Goal: Transaction & Acquisition: Purchase product/service

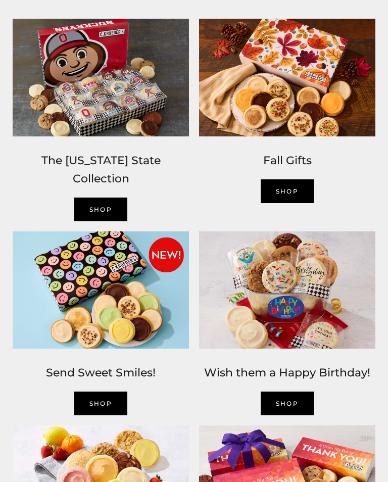
scroll to position [542, 0]
click at [292, 189] on link "SHOP" at bounding box center [288, 191] width 54 height 24
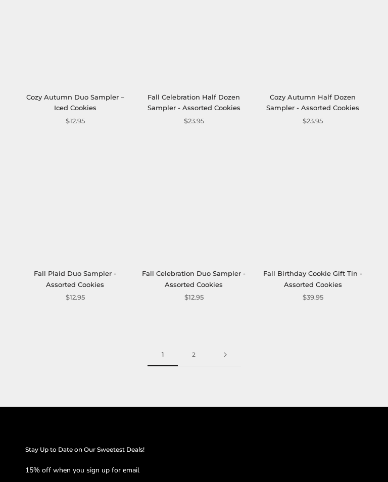
scroll to position [1299, 0]
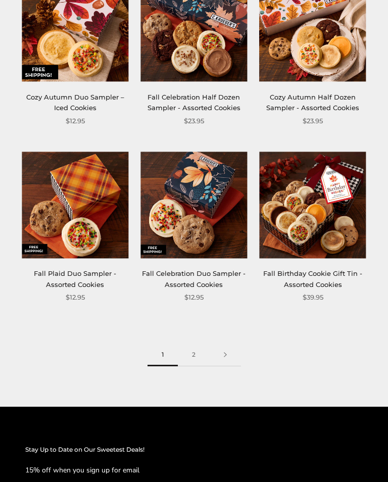
click at [196, 351] on link "2" at bounding box center [194, 355] width 32 height 23
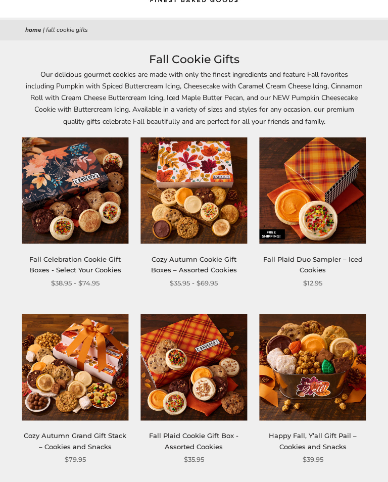
scroll to position [0, 0]
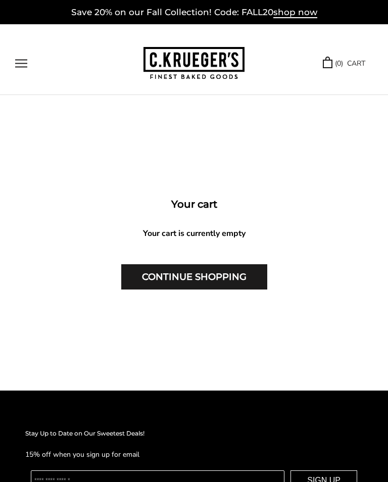
click at [198, 261] on div "Your cart Your cart is currently empty CONTINUE SHOPPING" at bounding box center [194, 243] width 388 height 94
click at [198, 280] on link "CONTINUE SHOPPING" at bounding box center [194, 276] width 146 height 25
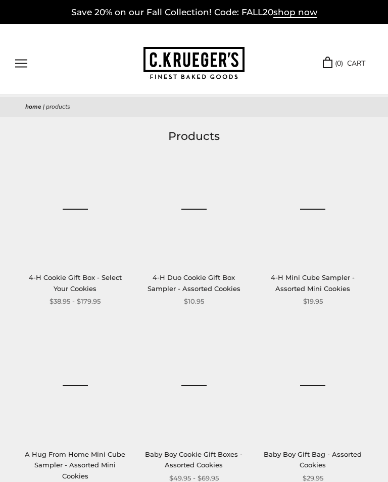
click at [58, 66] on div "******" at bounding box center [79, 63] width 128 height 9
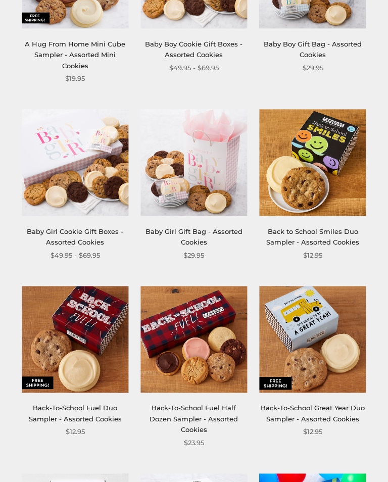
scroll to position [411, 0]
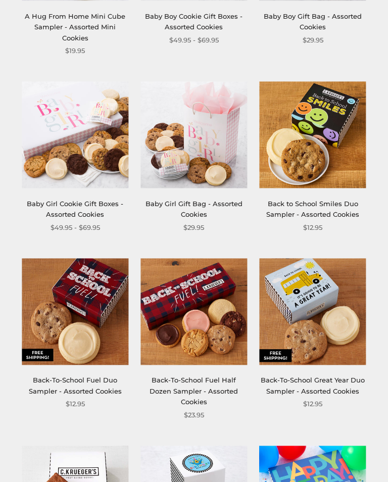
scroll to position [438, 0]
click at [382, 308] on section "**********" at bounding box center [194, 456] width 388 height 1534
click at [75, 330] on img at bounding box center [75, 311] width 107 height 107
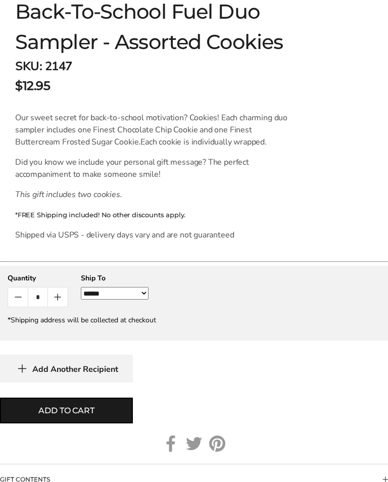
scroll to position [542, 0]
click at [72, 383] on button "Add Another Recipient" at bounding box center [66, 369] width 133 height 28
select select"] "*"
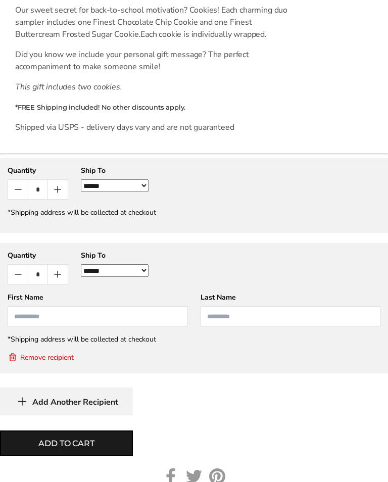
scroll to position [659, 0]
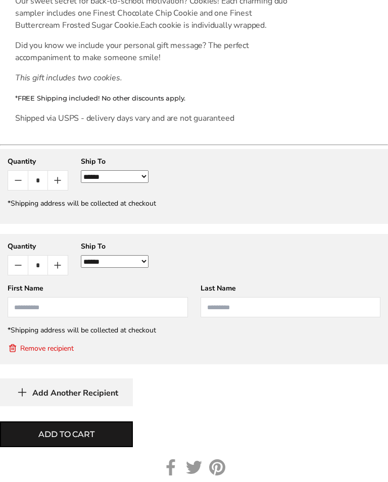
click at [27, 313] on input "First Name" at bounding box center [98, 307] width 180 height 20
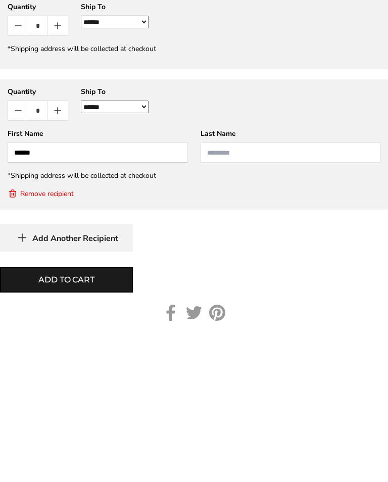
type input "******"
click at [75, 235] on gfm-form "**********" at bounding box center [194, 300] width 388 height 130
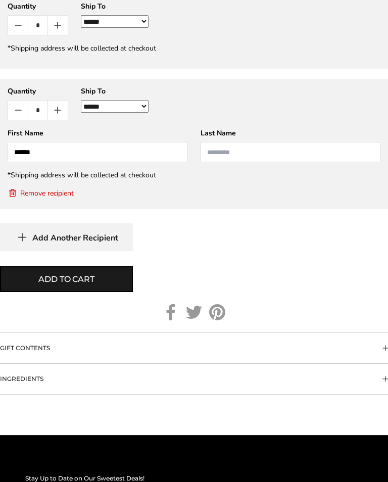
click at [212, 155] on input "Last Name" at bounding box center [291, 152] width 180 height 20
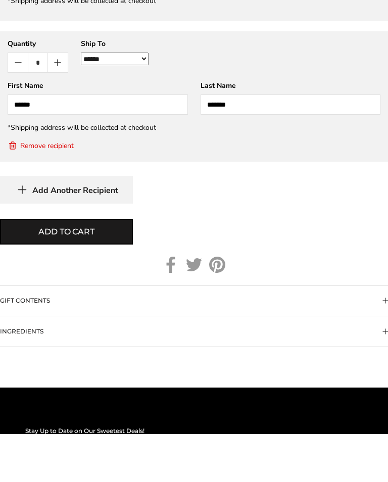
type input "*******"
click at [86, 274] on span "Add to cart" at bounding box center [66, 280] width 56 height 12
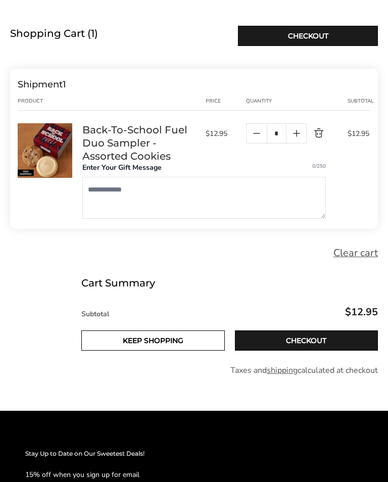
scroll to position [104, 0]
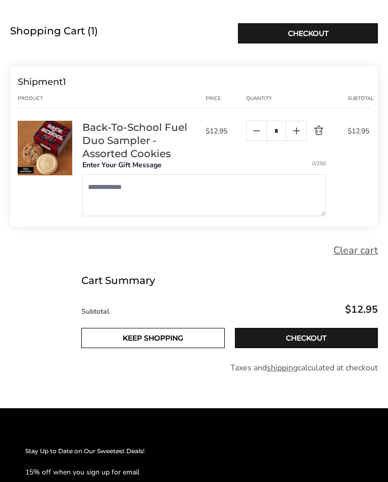
click at [301, 342] on link "Checkout" at bounding box center [307, 338] width 144 height 20
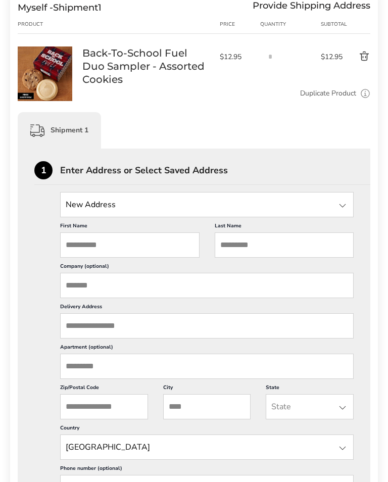
scroll to position [147, 0]
click at [71, 210] on input "State" at bounding box center [207, 204] width 294 height 25
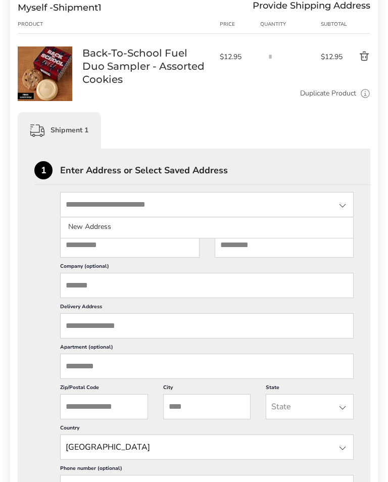
scroll to position [146, 0]
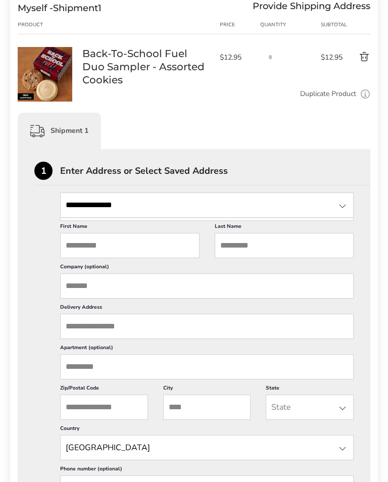
type input "**********"
click at [79, 250] on input "First Name" at bounding box center [130, 245] width 140 height 25
type input "******"
click at [232, 258] on input "Last Name" at bounding box center [285, 245] width 140 height 25
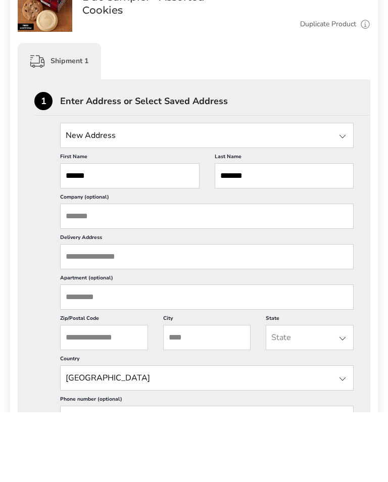
type input "*******"
click at [75, 314] on input "Delivery Address" at bounding box center [207, 326] width 294 height 25
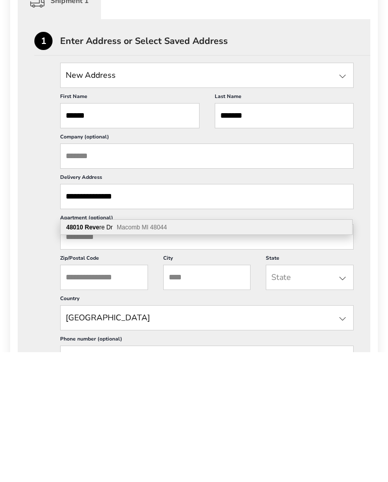
type input "**********"
click at [77, 395] on input "Zip/Postal Code" at bounding box center [104, 407] width 88 height 25
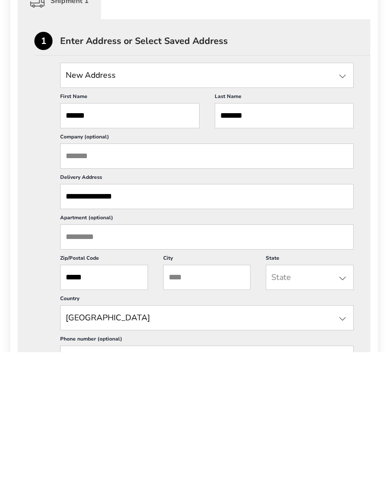
type input "*****"
click at [191, 395] on input "City" at bounding box center [207, 407] width 88 height 25
type input "******"
click at [279, 395] on input "State" at bounding box center [310, 407] width 88 height 25
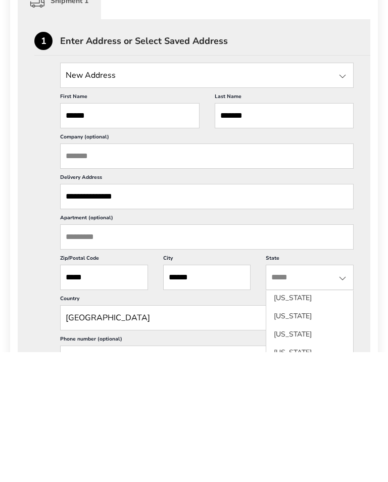
scroll to position [437, 0]
click at [343, 446] on li "[US_STATE]" at bounding box center [309, 455] width 87 height 18
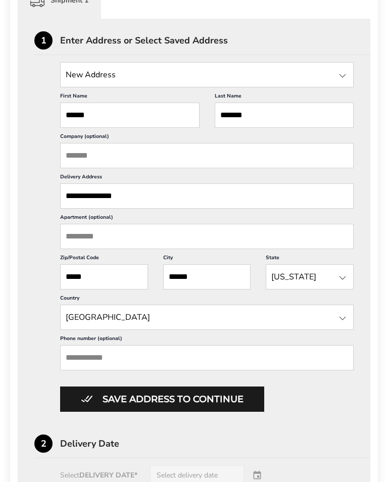
click at [304, 290] on input "State" at bounding box center [310, 276] width 88 height 25
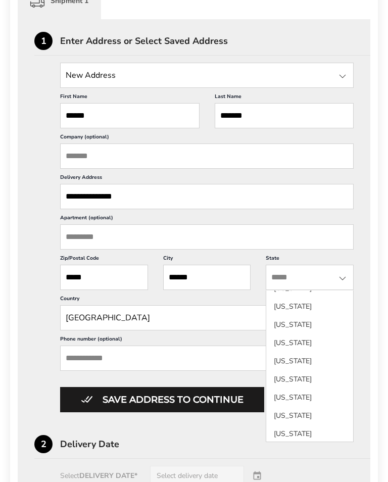
click at [337, 322] on li "[US_STATE]" at bounding box center [309, 325] width 87 height 18
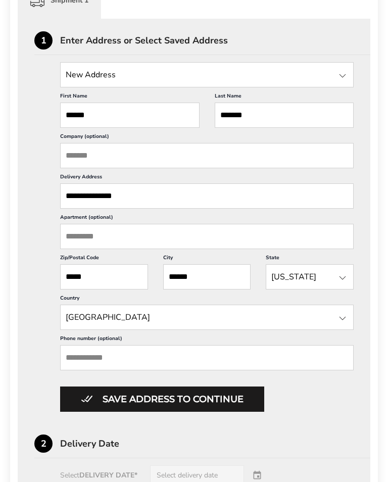
click at [306, 290] on input "State" at bounding box center [310, 276] width 88 height 25
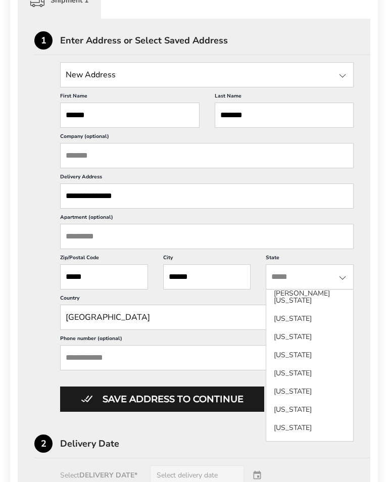
scroll to position [277, 0]
click at [333, 369] on li "[US_STATE]" at bounding box center [309, 374] width 87 height 18
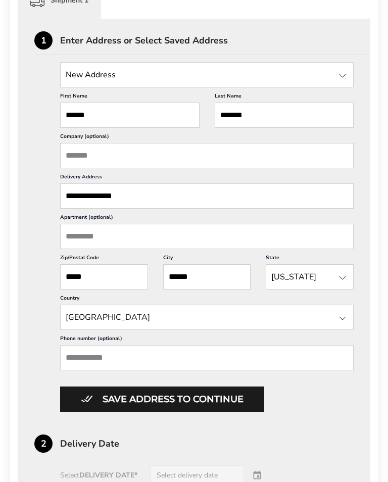
click at [92, 371] on input "Phone number (optional)" at bounding box center [207, 357] width 294 height 25
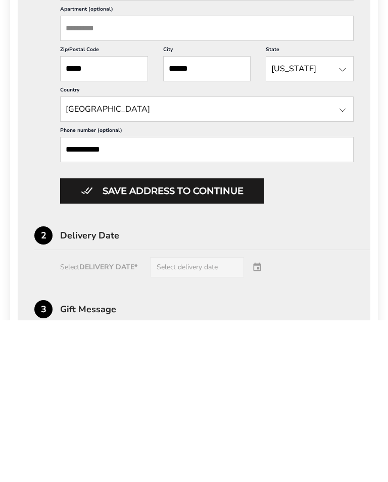
type input "**********"
click at [203, 340] on button "Save address to continue" at bounding box center [162, 352] width 204 height 25
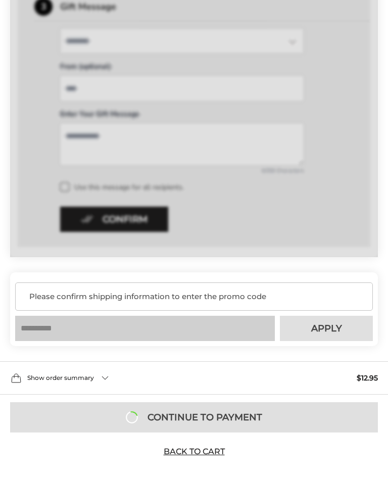
scroll to position [442, 0]
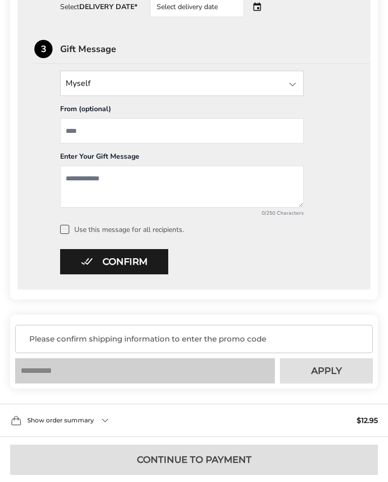
click at [68, 131] on input "From" at bounding box center [182, 130] width 244 height 25
type input "**********"
click at [77, 187] on textarea "Add a message" at bounding box center [182, 187] width 244 height 42
type textarea "**********"
click at [116, 265] on button "Confirm" at bounding box center [114, 261] width 108 height 25
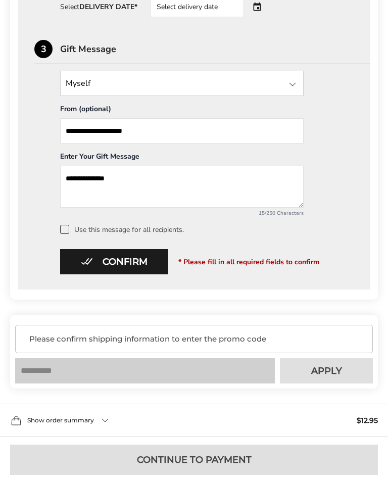
scroll to position [443, 0]
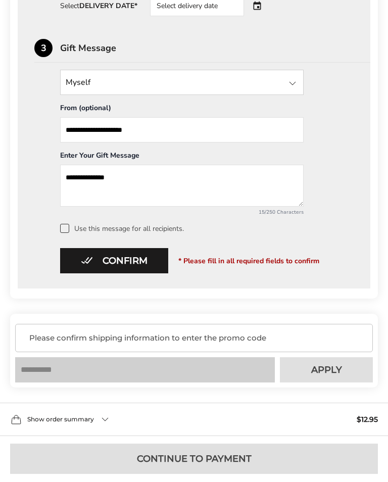
click at [64, 233] on span at bounding box center [64, 228] width 9 height 9
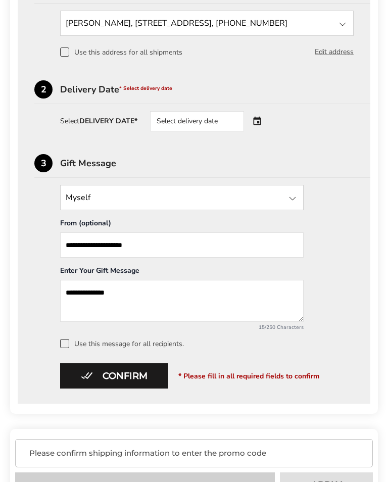
scroll to position [329, 0]
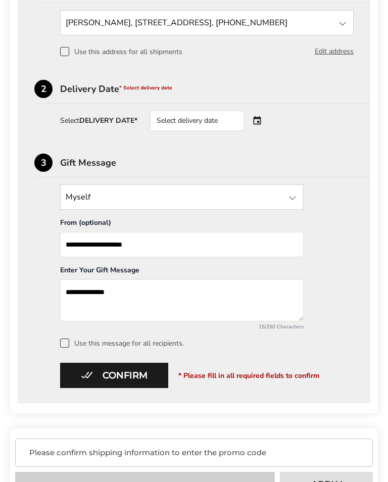
click at [173, 121] on div "Select delivery date" at bounding box center [197, 121] width 94 height 20
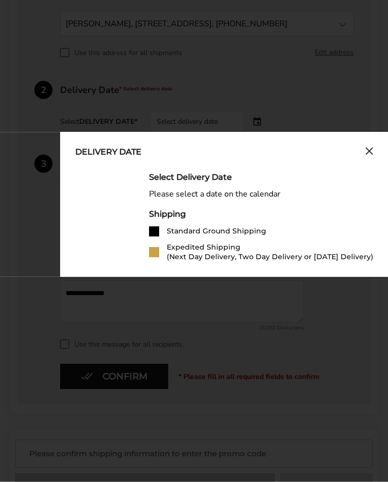
scroll to position [326, 0]
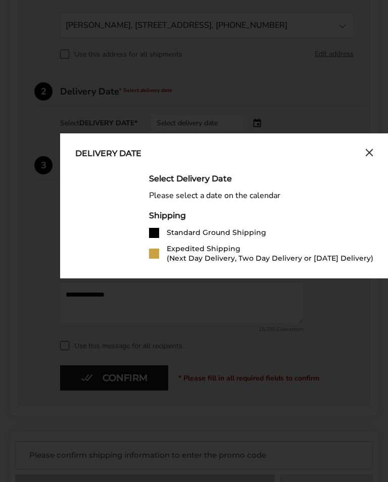
click at [211, 177] on div "Select Delivery Date" at bounding box center [261, 179] width 224 height 10
click at [197, 200] on div "Please select a date on the calendar" at bounding box center [261, 196] width 224 height 10
click at [134, 212] on div "Select Delivery Date Please select a date on the calendar Shipping Standard Gro…" at bounding box center [224, 218] width 298 height 89
click at [130, 154] on div "Delivery Date" at bounding box center [108, 154] width 66 height 11
click at [370, 160] on button "Close calendar" at bounding box center [370, 154] width 8 height 11
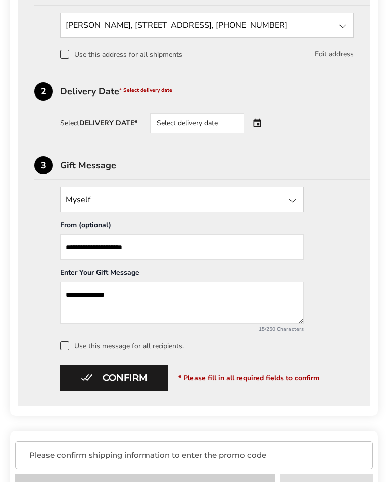
click at [169, 125] on div "Select delivery date" at bounding box center [197, 123] width 94 height 20
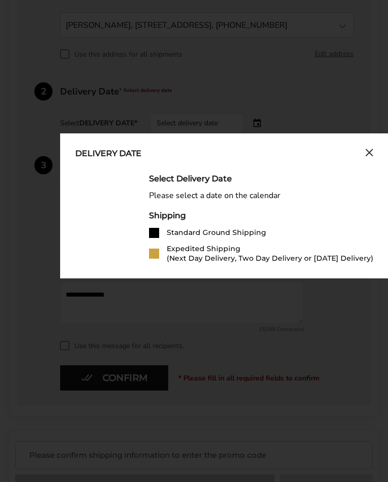
click at [156, 233] on div at bounding box center [154, 233] width 10 height 10
click at [229, 234] on div "Standard Ground Shipping" at bounding box center [217, 233] width 100 height 10
click at [265, 197] on div "Please select a date on the calendar" at bounding box center [261, 196] width 224 height 10
click at [205, 175] on div "Select Delivery Date" at bounding box center [261, 179] width 224 height 10
click at [159, 214] on div "Shipping" at bounding box center [261, 216] width 224 height 10
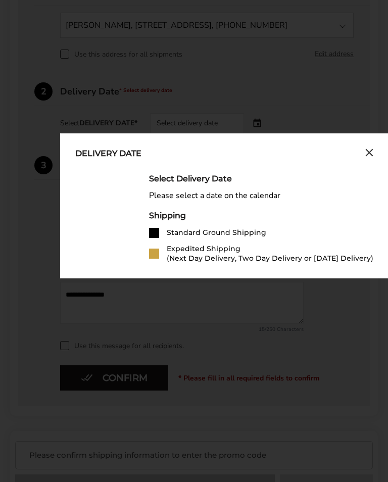
click at [156, 267] on div "Delivery Date Select Delivery Date Please select a date on the calendar Shippin…" at bounding box center [224, 205] width 329 height 145
click at [98, 152] on div "Delivery Date" at bounding box center [108, 154] width 66 height 11
click at [121, 152] on div "Delivery Date" at bounding box center [108, 154] width 66 height 11
click at [358, 258] on div "Expedited Shipping (Next Day Delivery, Two Day Delivery or [DATE] Delivery)" at bounding box center [270, 253] width 207 height 19
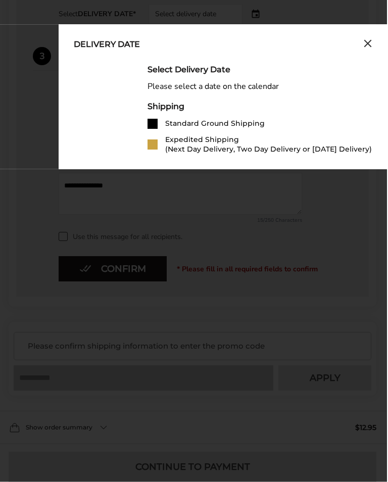
scroll to position [436, 1]
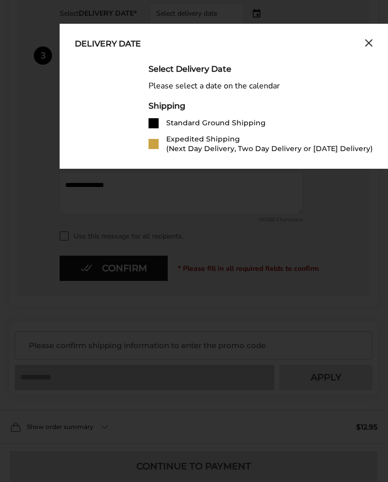
click at [265, 168] on div "Delivery Date Select Delivery Date Please select a date on the calendar Shippin…" at bounding box center [224, 96] width 329 height 145
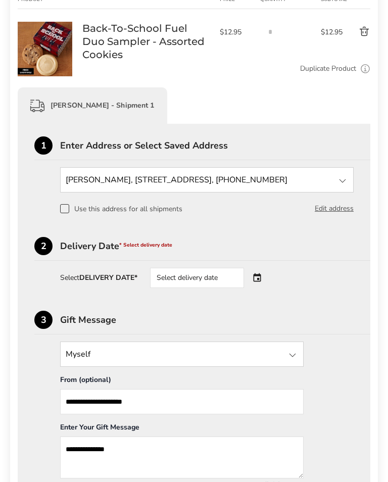
scroll to position [171, 0]
click at [145, 249] on span "* Select delivery date" at bounding box center [145, 245] width 53 height 7
click at [105, 283] on strong "DELIVERY DATE*" at bounding box center [108, 278] width 58 height 10
click at [191, 283] on div "Select delivery date" at bounding box center [197, 278] width 94 height 20
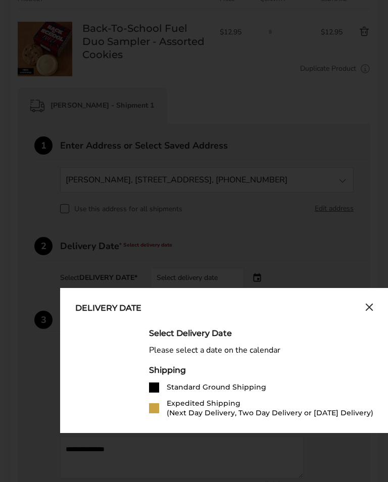
click at [373, 310] on icon "Close calendar" at bounding box center [370, 307] width 8 height 9
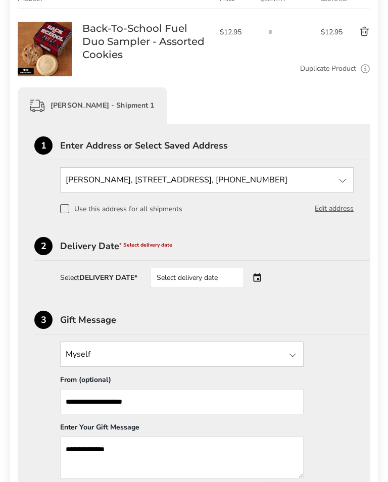
click at [262, 284] on div "Select delivery date" at bounding box center [211, 278] width 122 height 20
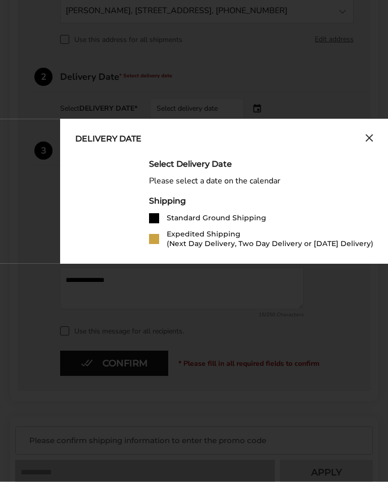
scroll to position [341, 0]
click at [174, 207] on div "Shipping Standard Ground Shipping Expedited Shipping (Next Day Delivery, Two Da…" at bounding box center [261, 222] width 224 height 53
click at [220, 183] on div "Please select a date on the calendar" at bounding box center [261, 181] width 224 height 10
click at [195, 160] on div "Select Delivery Date" at bounding box center [261, 164] width 224 height 10
click at [191, 238] on div "Expedited Shipping (Next Day Delivery, Two Day Delivery or [DATE] Delivery)" at bounding box center [270, 239] width 207 height 19
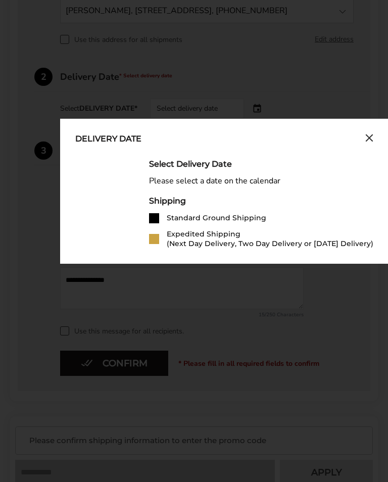
click at [146, 238] on div "Select Delivery Date Please select a date on the calendar Shipping Standard Gro…" at bounding box center [224, 203] width 298 height 89
click at [373, 137] on icon "Close calendar" at bounding box center [370, 138] width 6 height 6
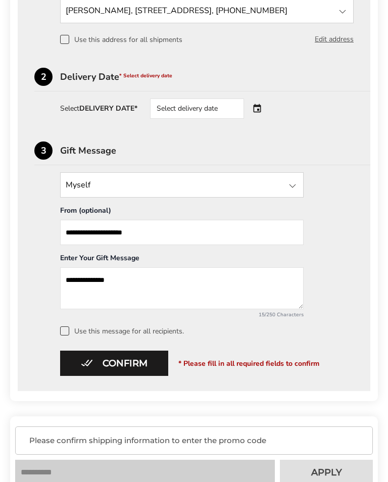
click at [151, 77] on span "* Select delivery date" at bounding box center [145, 75] width 53 height 7
click at [142, 81] on div "Delivery Date * Select delivery date" at bounding box center [215, 76] width 310 height 9
click at [148, 86] on div "2 Delivery Date * Select delivery date" at bounding box center [202, 80] width 336 height 24
click at [43, 79] on div "2" at bounding box center [43, 77] width 18 height 18
click at [92, 78] on div "Delivery Date * Select delivery date" at bounding box center [215, 76] width 310 height 9
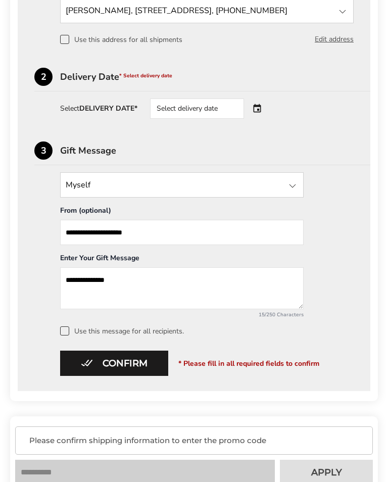
click at [87, 107] on strong "DELIVERY DATE*" at bounding box center [108, 109] width 58 height 10
click at [125, 112] on strong "DELIVERY DATE*" at bounding box center [108, 109] width 58 height 10
click at [136, 109] on strong "DELIVERY DATE*" at bounding box center [108, 109] width 58 height 10
click at [185, 114] on div "Select delivery date" at bounding box center [197, 109] width 94 height 20
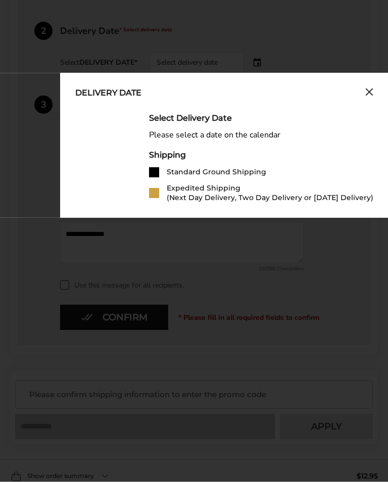
scroll to position [387, 0]
click at [365, 152] on div "Shipping" at bounding box center [261, 155] width 224 height 10
click at [368, 92] on icon "Close calendar" at bounding box center [370, 92] width 6 height 6
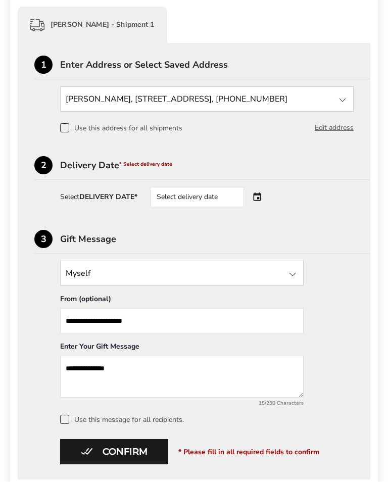
scroll to position [249, 0]
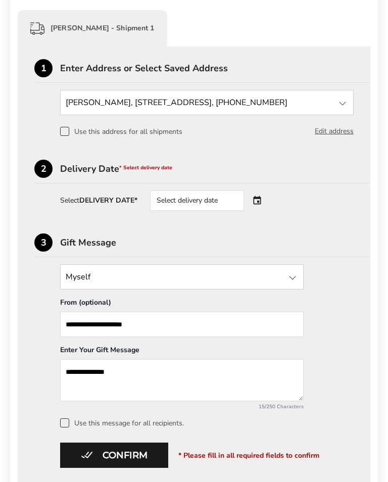
click at [137, 169] on span "* Select delivery date" at bounding box center [145, 167] width 53 height 7
click at [111, 204] on strong "DELIVERY DATE*" at bounding box center [108, 201] width 58 height 10
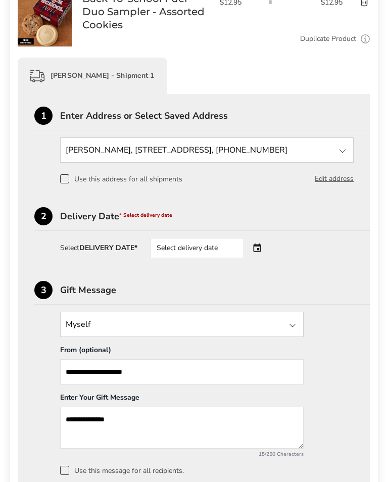
scroll to position [201, 0]
click at [189, 253] on div "Select delivery date" at bounding box center [197, 248] width 94 height 20
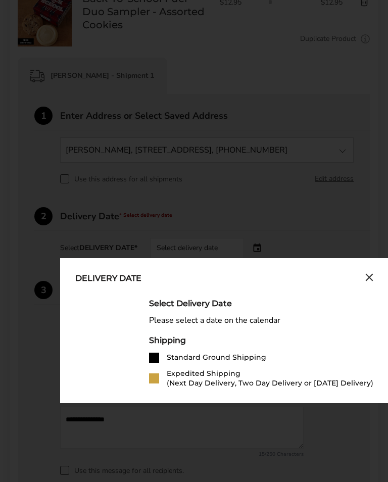
click at [191, 258] on div "Delivery Date Select Delivery Date Please select a date on the calendar Shippin…" at bounding box center [224, 330] width 329 height 145
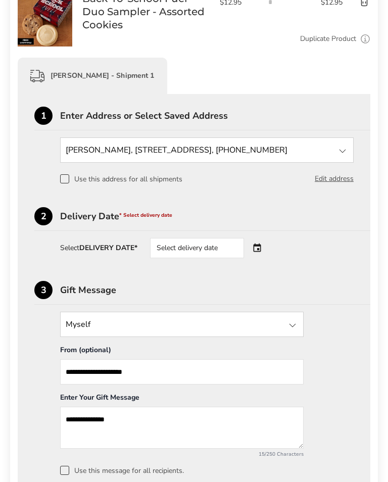
click at [190, 248] on div "Select delivery date" at bounding box center [197, 248] width 94 height 20
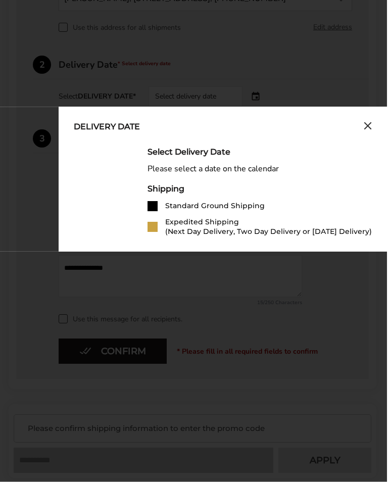
scroll to position [352, 1]
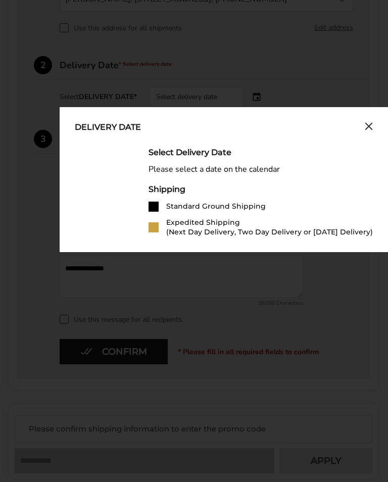
click at [203, 235] on div "Expedited Shipping (Next Day Delivery, Two Day Delivery or [DATE] Delivery)" at bounding box center [269, 227] width 207 height 19
click at [331, 228] on div "Expedited Shipping (Next Day Delivery, Two Day Delivery or [DATE] Delivery)" at bounding box center [269, 227] width 207 height 19
click at [325, 236] on div "Expedited Shipping (Next Day Delivery, Two Day Delivery or [DATE] Delivery)" at bounding box center [269, 227] width 207 height 19
click at [335, 233] on div "Expedited Shipping (Next Day Delivery, Two Day Delivery or [DATE] Delivery)" at bounding box center [269, 227] width 207 height 19
click at [376, 126] on div "Delivery Date Select Delivery Date Please select a date on the calendar Shippin…" at bounding box center [224, 179] width 329 height 145
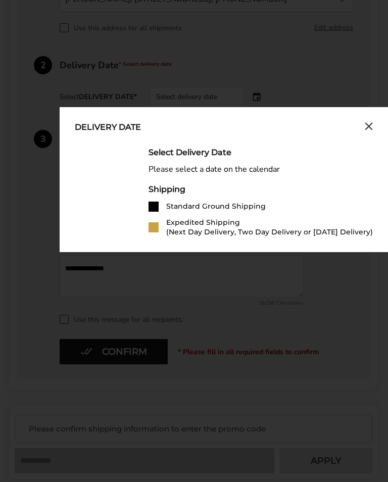
click at [370, 128] on icon "Close calendar" at bounding box center [369, 126] width 6 height 6
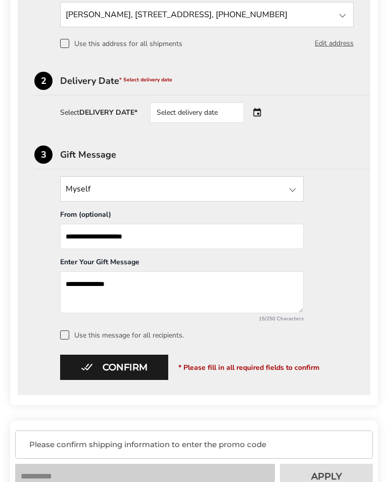
scroll to position [337, 0]
click at [231, 376] on div "Confirm * Please fill in all required fields to confirm" at bounding box center [194, 367] width 320 height 25
click at [146, 81] on span "* Select delivery date" at bounding box center [145, 79] width 53 height 7
click at [95, 116] on strong "DELIVERY DATE*" at bounding box center [108, 113] width 58 height 10
click at [92, 123] on div "Select DELIVERY DATE* Select delivery date" at bounding box center [207, 113] width 294 height 20
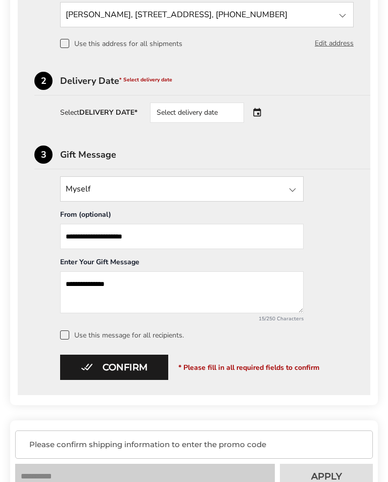
click at [179, 114] on div "Select delivery date" at bounding box center [197, 113] width 94 height 20
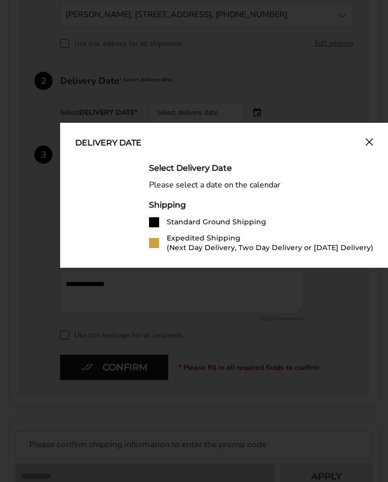
click at [193, 123] on div "Delivery Date Select Delivery Date Please select a date on the calendar Shippin…" at bounding box center [224, 195] width 329 height 145
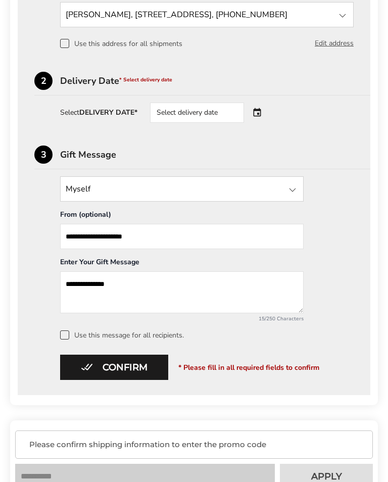
click at [179, 118] on div "Select delivery date" at bounding box center [197, 113] width 94 height 20
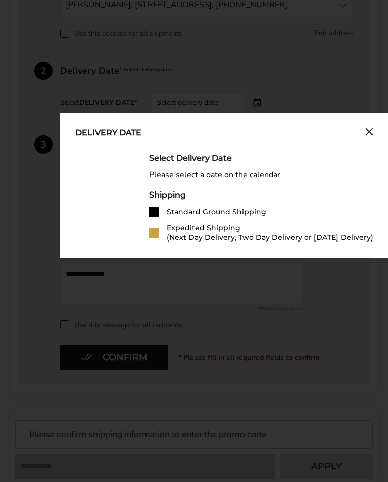
scroll to position [354, 0]
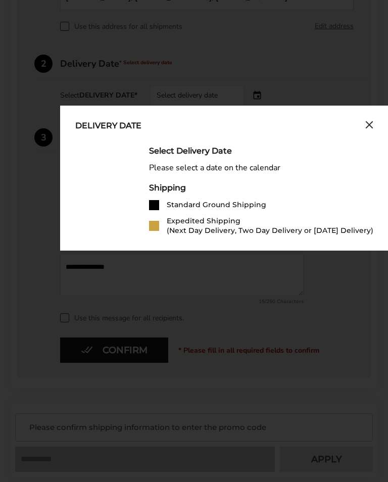
click at [204, 147] on div "Select Delivery Date" at bounding box center [261, 151] width 224 height 10
click at [231, 172] on div "Please select a date on the calendar" at bounding box center [261, 168] width 224 height 10
click at [251, 173] on div "Please select a date on the calendar" at bounding box center [261, 168] width 224 height 10
click at [341, 176] on div "Select Delivery Date Please select a date on the calendar Shipping Standard Gro…" at bounding box center [261, 190] width 224 height 89
click at [333, 187] on div "Shipping" at bounding box center [261, 188] width 224 height 10
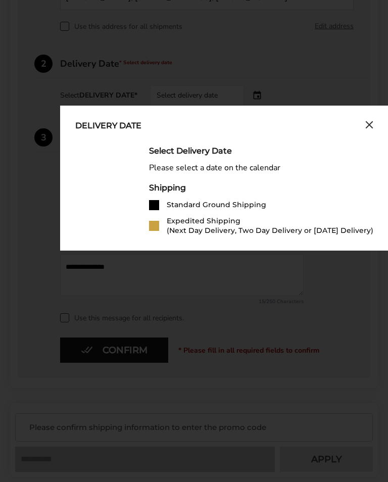
click at [153, 203] on div at bounding box center [154, 205] width 10 height 10
click at [233, 200] on div "Shipping Standard Ground Shipping Expedited Shipping (Next Day Delivery, Two Da…" at bounding box center [261, 209] width 224 height 53
click at [228, 210] on div "Standard Ground Shipping" at bounding box center [217, 205] width 100 height 10
click at [238, 204] on div "Standard Ground Shipping" at bounding box center [217, 205] width 100 height 10
click at [240, 205] on div "Standard Ground Shipping" at bounding box center [217, 205] width 100 height 10
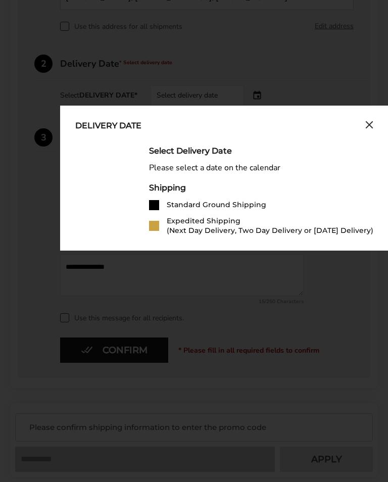
click at [248, 210] on div "Standard Ground Shipping" at bounding box center [217, 205] width 100 height 10
click at [117, 130] on div "Delivery Date" at bounding box center [108, 126] width 66 height 11
click at [109, 127] on div "Delivery Date" at bounding box center [108, 126] width 66 height 11
click at [163, 237] on div "Delivery Date Select Delivery Date Please select a date on the calendar Shippin…" at bounding box center [224, 178] width 329 height 145
click at [160, 247] on div "Delivery Date Select Delivery Date Please select a date on the calendar Shippin…" at bounding box center [224, 178] width 329 height 145
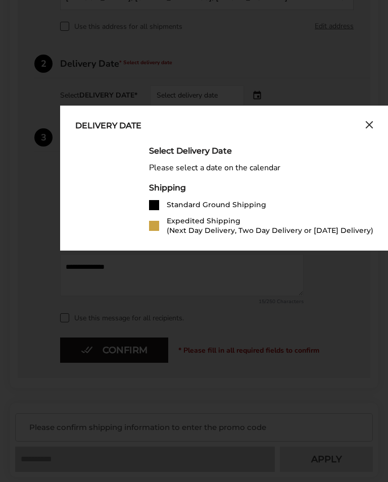
click at [107, 243] on div "Delivery Date Select Delivery Date Please select a date on the calendar Shippin…" at bounding box center [224, 178] width 329 height 145
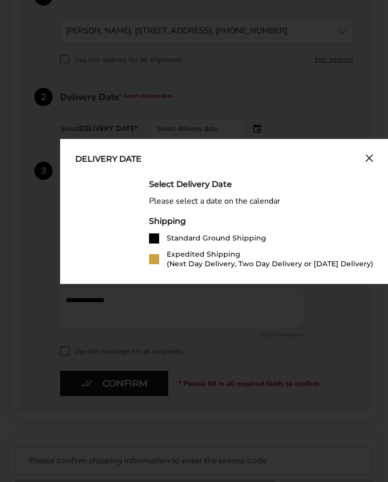
scroll to position [320, 0]
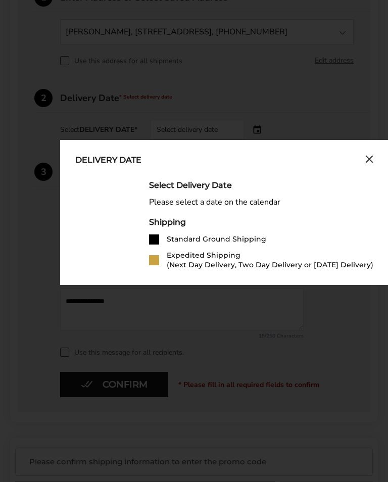
click at [349, 222] on div "Shipping" at bounding box center [261, 222] width 224 height 10
click at [357, 214] on div "Select Delivery Date Please select a date on the calendar Shipping Standard Gro…" at bounding box center [261, 224] width 224 height 89
click at [352, 221] on div "Shipping" at bounding box center [261, 222] width 224 height 10
click at [346, 223] on div "Shipping" at bounding box center [261, 222] width 224 height 10
click at [369, 159] on icon "Close calendar" at bounding box center [370, 159] width 8 height 9
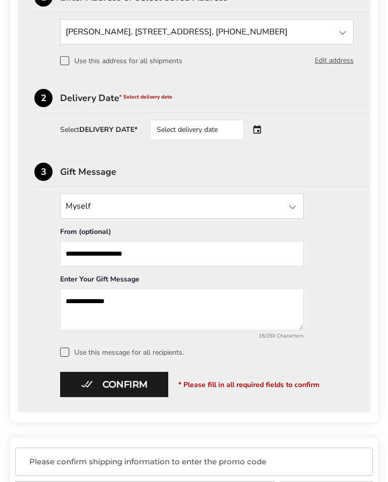
click at [327, 248] on div "**********" at bounding box center [194, 275] width 320 height 163
click at [136, 101] on span "* Select delivery date" at bounding box center [145, 97] width 53 height 7
click at [95, 140] on div "Select DELIVERY DATE* Select delivery date" at bounding box center [207, 130] width 294 height 20
click at [176, 135] on div "Select delivery date" at bounding box center [197, 130] width 94 height 20
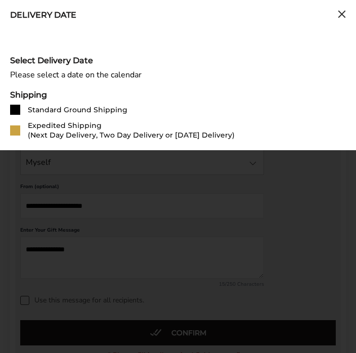
scroll to position [196, 0]
